Goal: Check status: Check status

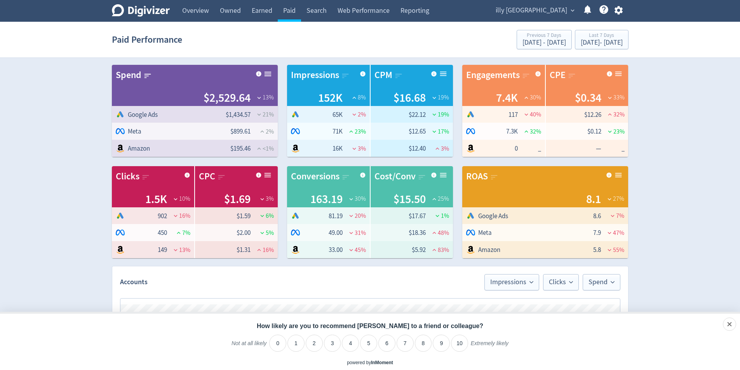
click at [549, 7] on span "illy [GEOGRAPHIC_DATA]" at bounding box center [531, 10] width 71 height 12
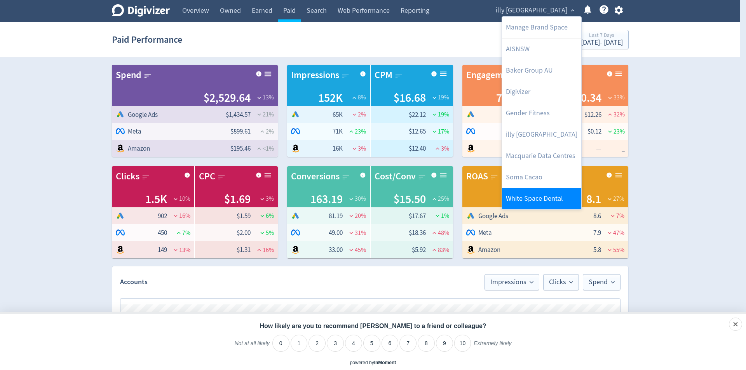
click at [542, 196] on link "White Space Dental" at bounding box center [541, 198] width 79 height 21
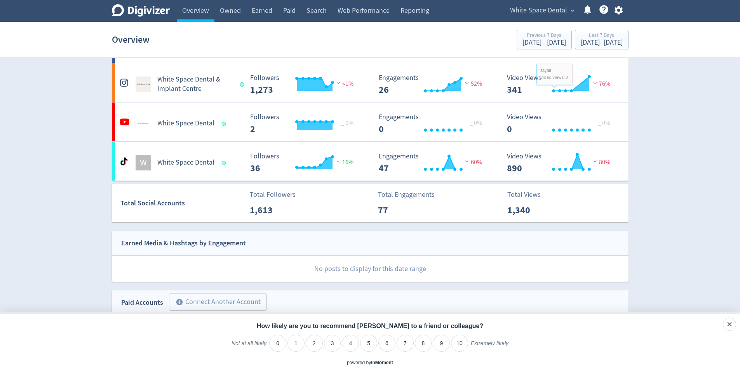
scroll to position [39, 0]
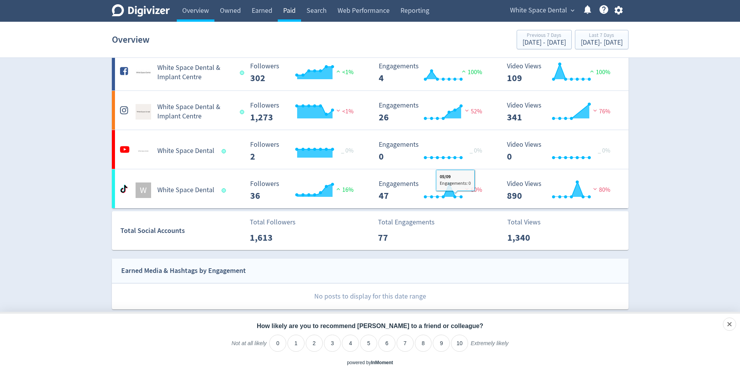
click at [278, 18] on link "Paid" at bounding box center [289, 11] width 23 height 22
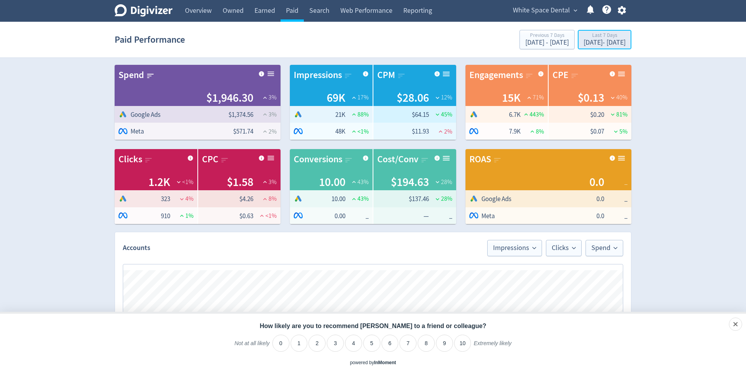
click at [608, 42] on div "[DATE] - [DATE]" at bounding box center [604, 42] width 42 height 7
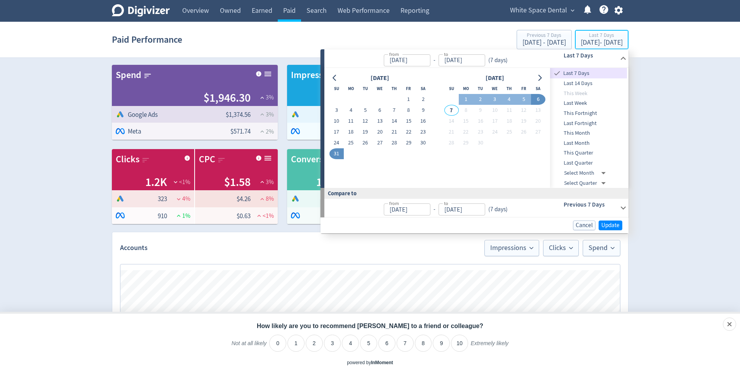
type input "[DATE]"
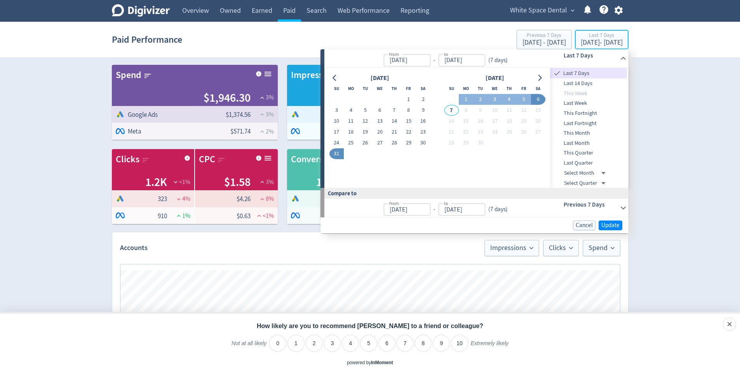
type input "[DATE]"
click at [463, 96] on button "1" at bounding box center [466, 99] width 14 height 11
type input "[DATE]"
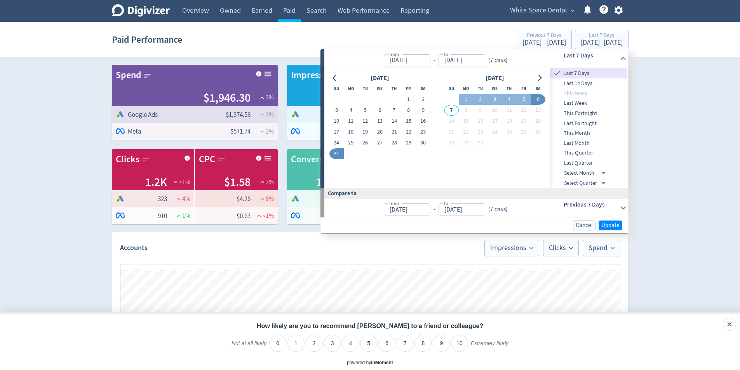
type input "[DATE]"
click at [426, 131] on button "23" at bounding box center [423, 132] width 14 height 11
type input "[DATE]"
click at [541, 103] on button "6" at bounding box center [538, 99] width 14 height 11
type input "[DATE]"
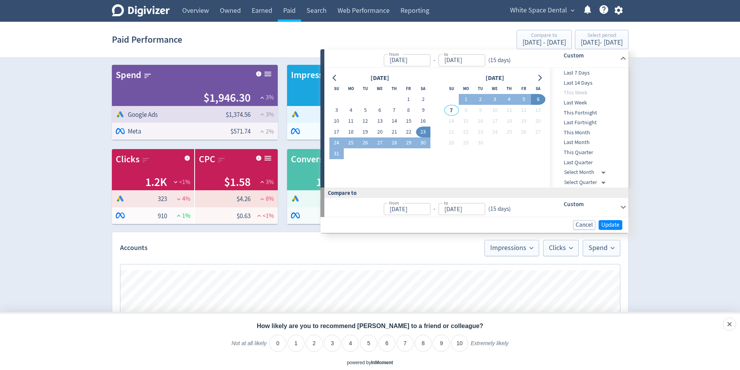
type input "[DATE]"
click at [614, 224] on span "Update" at bounding box center [610, 225] width 18 height 6
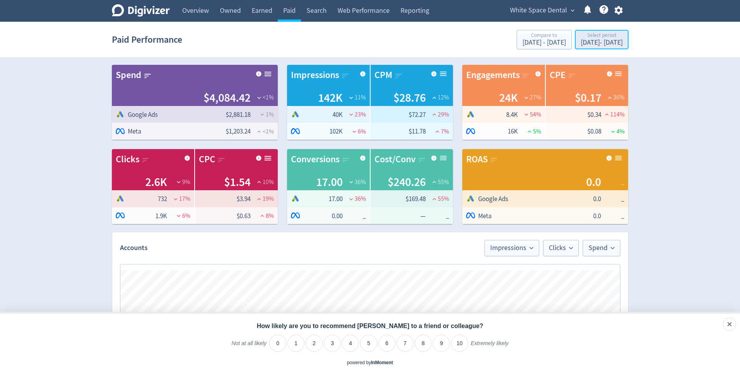
click at [581, 43] on div "[DATE] - [DATE]" at bounding box center [602, 42] width 42 height 7
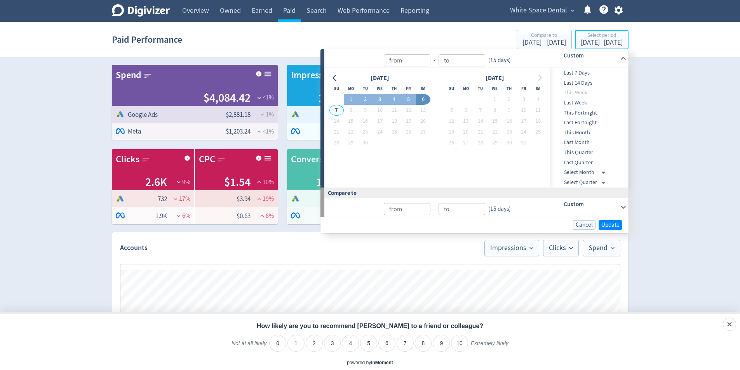
type input "[DATE]"
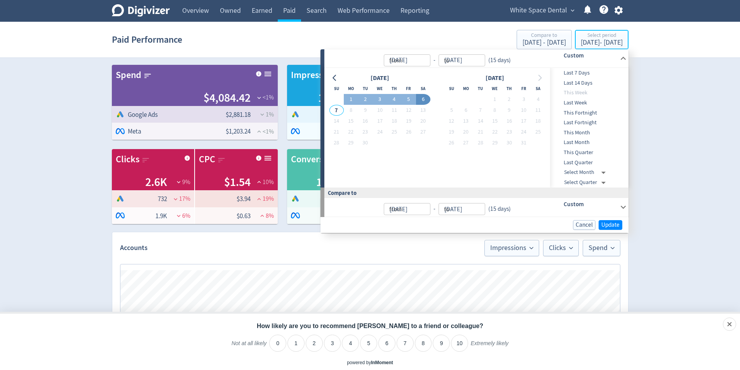
type input "[DATE]"
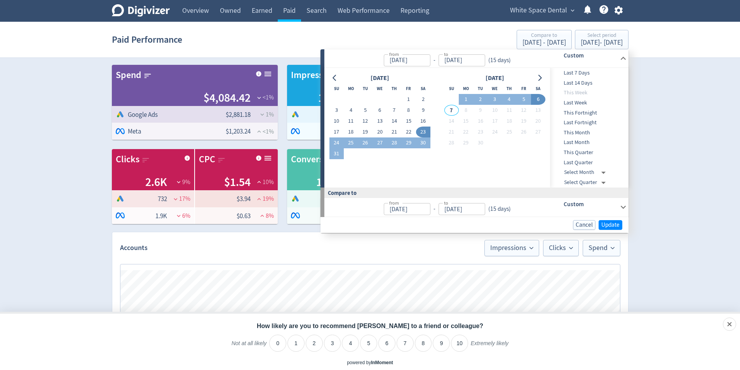
click at [426, 134] on button "23" at bounding box center [423, 132] width 14 height 11
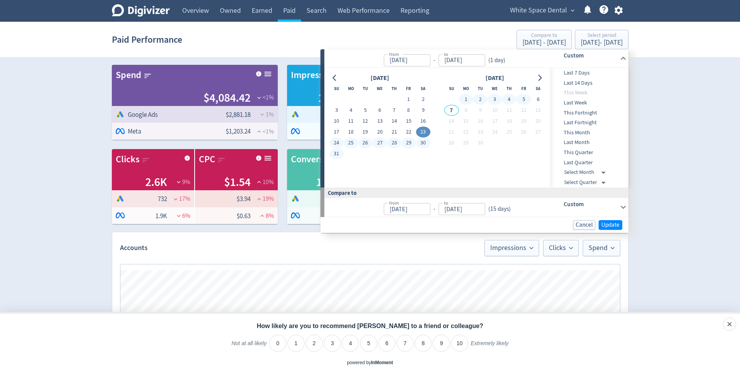
click at [520, 98] on button "5" at bounding box center [523, 99] width 14 height 11
type input "[DATE]"
click at [604, 224] on span "Update" at bounding box center [610, 225] width 18 height 6
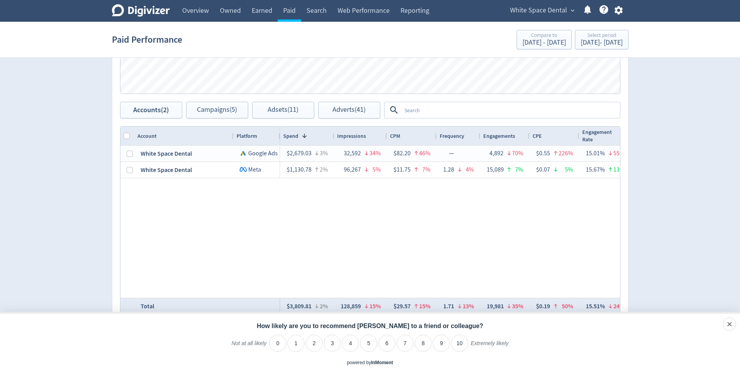
scroll to position [341, 0]
